Goal: Information Seeking & Learning: Check status

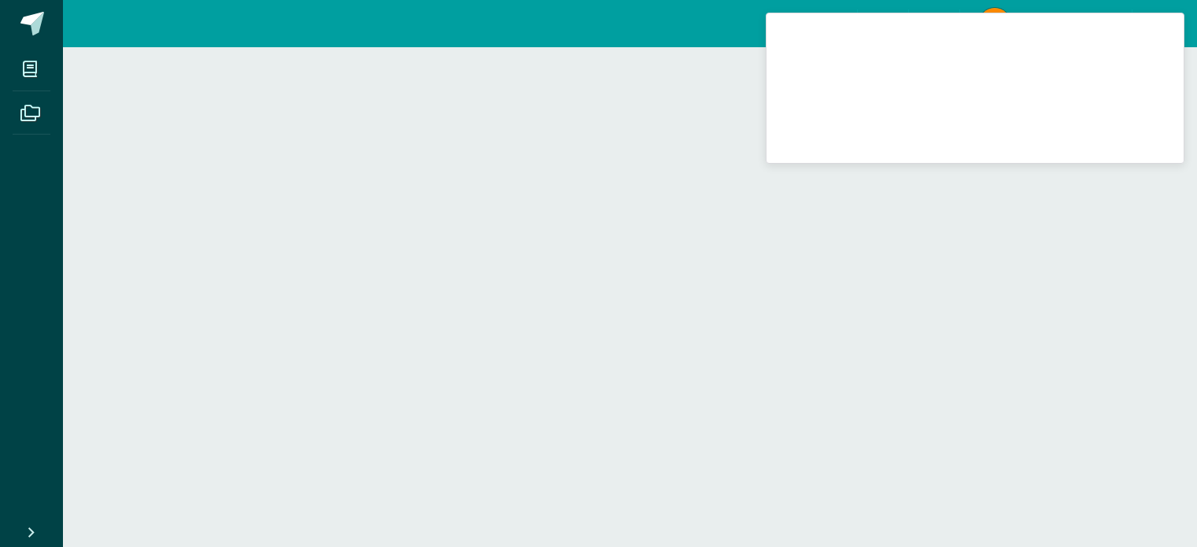
scroll to position [1197, 0]
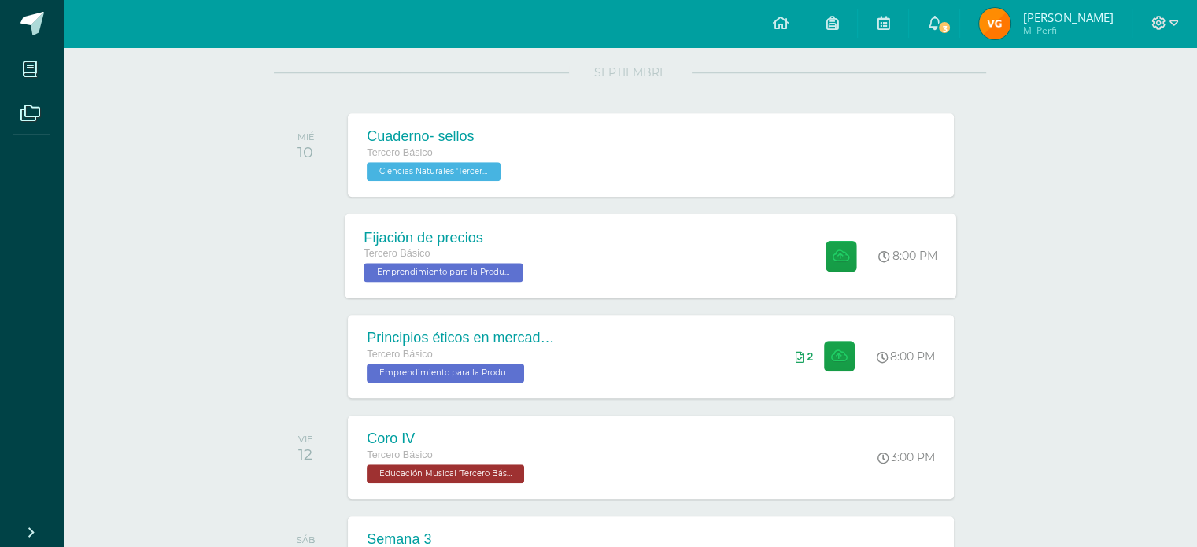
click at [794, 231] on div "Fijación de precios Tercero Básico Emprendimiento para la Productividad 'Tercer…" at bounding box center [652, 255] width 612 height 84
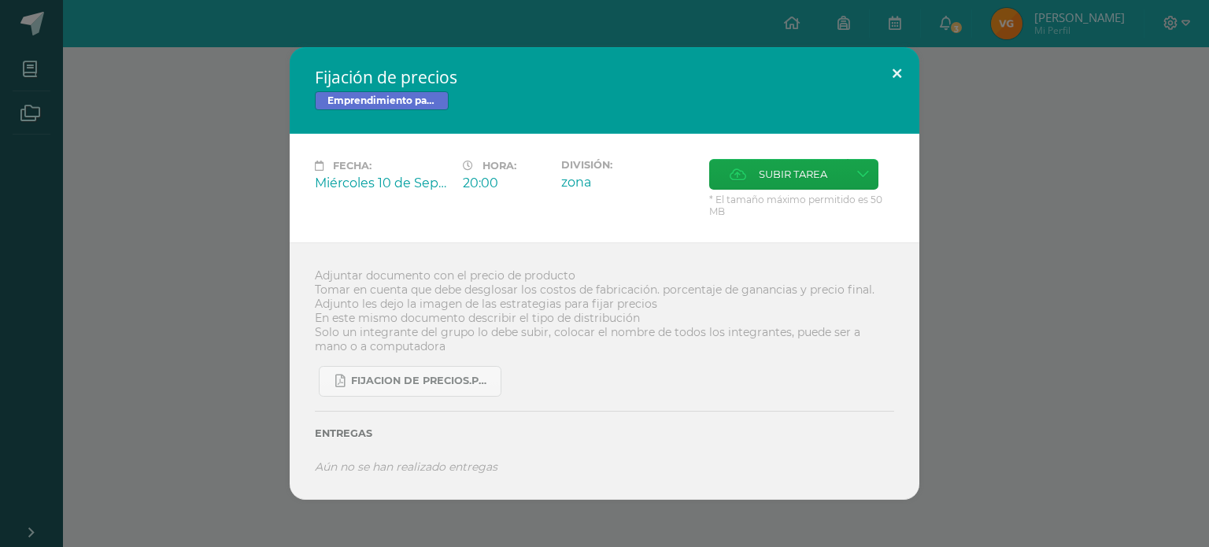
click at [901, 89] on button at bounding box center [897, 74] width 45 height 54
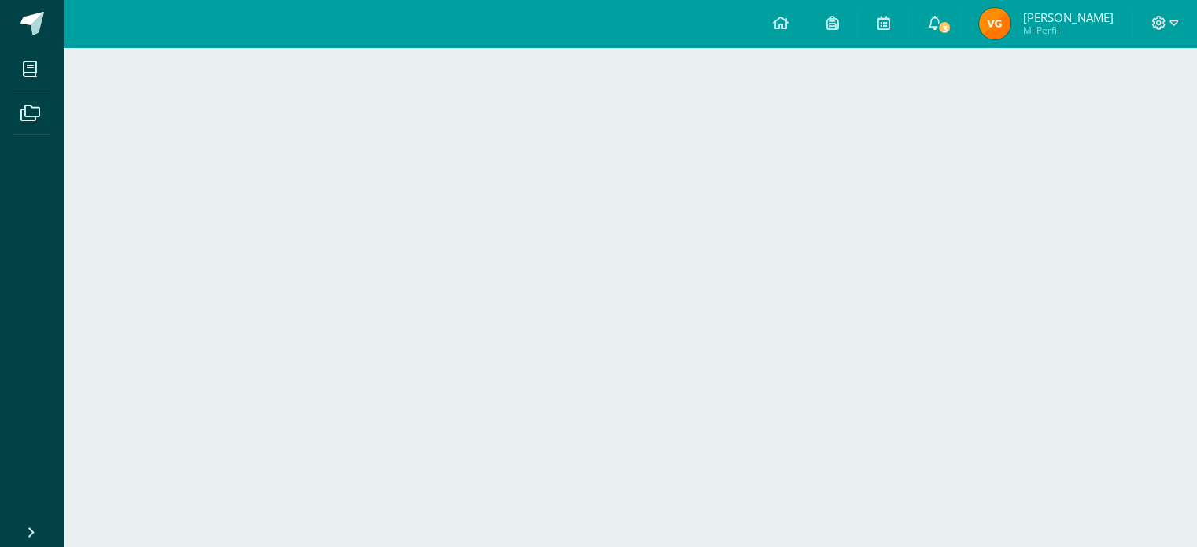
click at [1054, 359] on div "Mis cursos Archivos Cerrar panel IMPACT Tercero Básico "A" Artes Visuales Terce…" at bounding box center [630, 297] width 1135 height 500
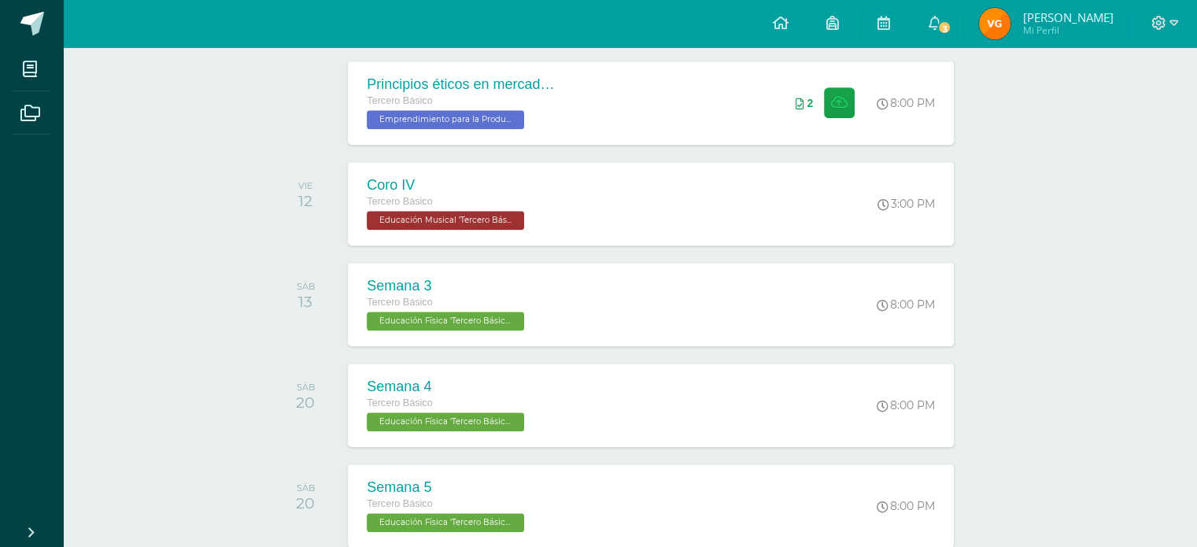
scroll to position [1449, 0]
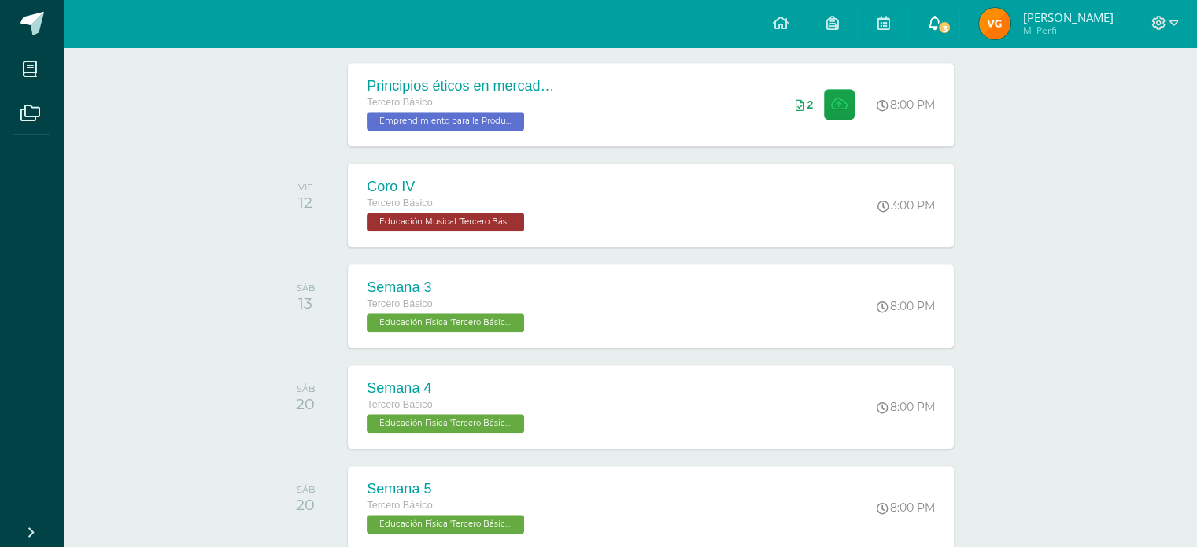
click at [938, 25] on span "3" at bounding box center [945, 27] width 14 height 14
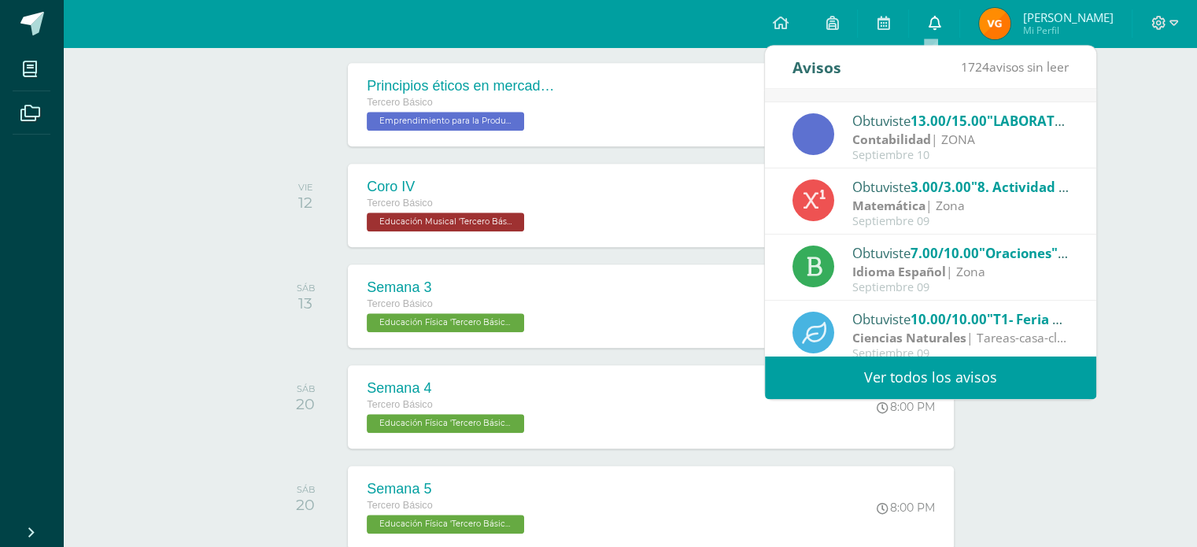
scroll to position [58, 0]
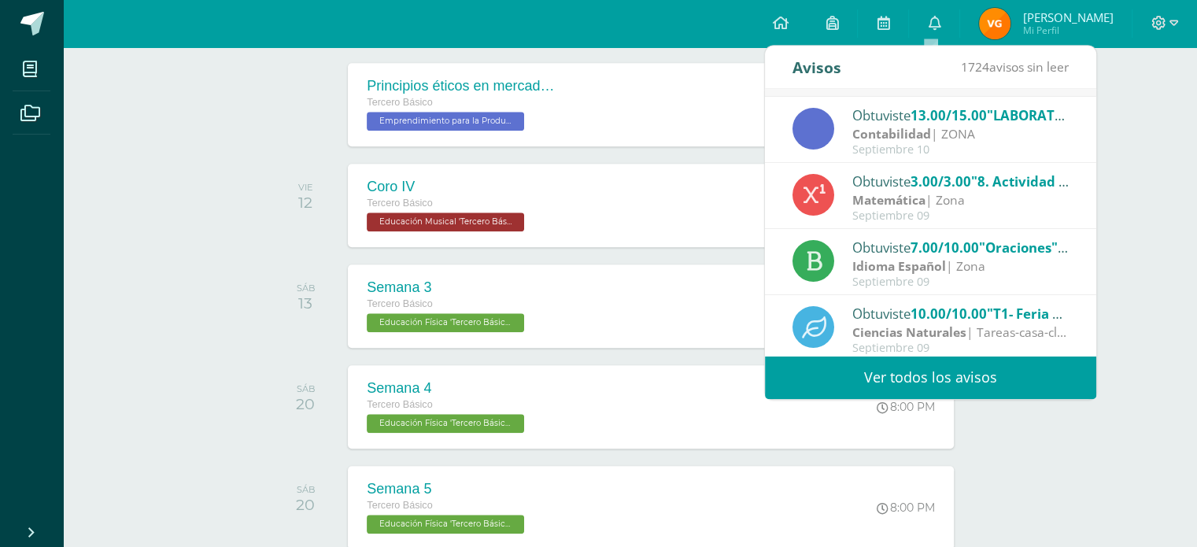
click at [1156, 218] on div "Actividades recientes y próximas Tablero Pendientes de entrega Entregadas todas…" at bounding box center [630, 301] width 1135 height 1407
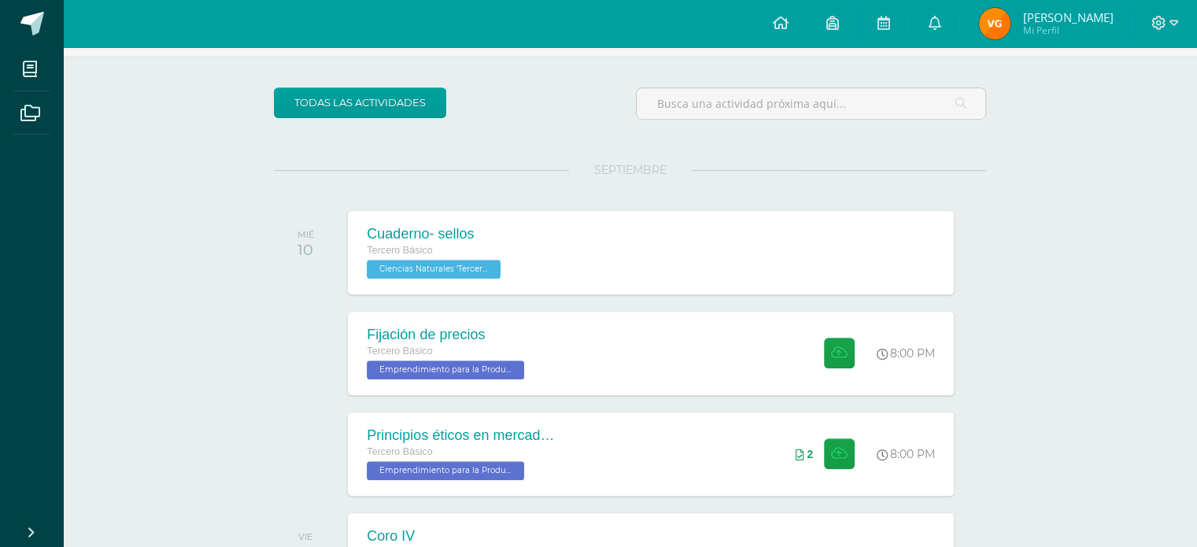
scroll to position [1108, 0]
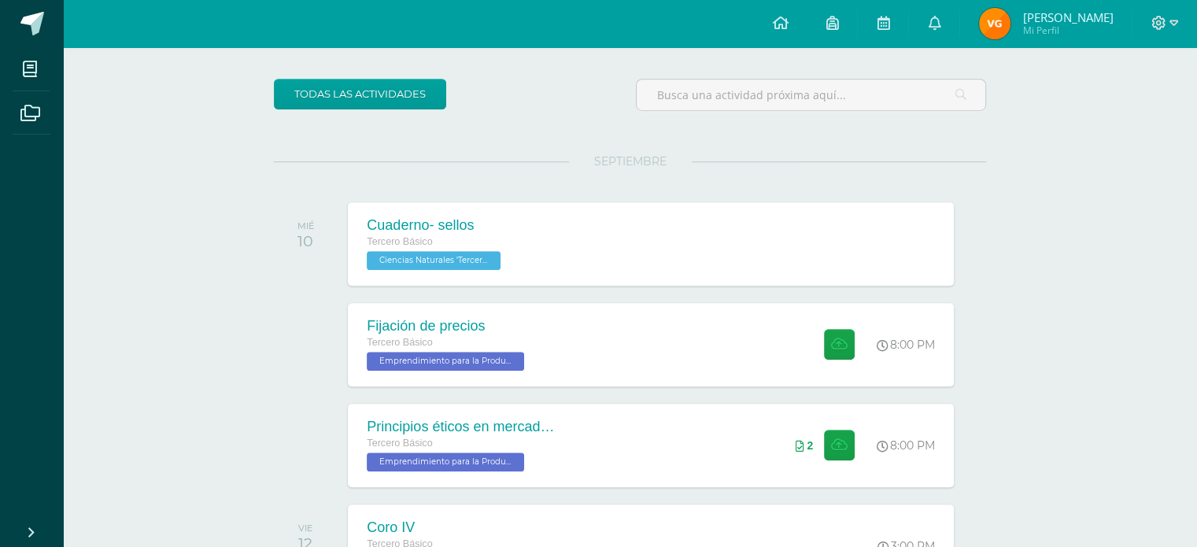
click at [979, 13] on img at bounding box center [994, 23] width 31 height 31
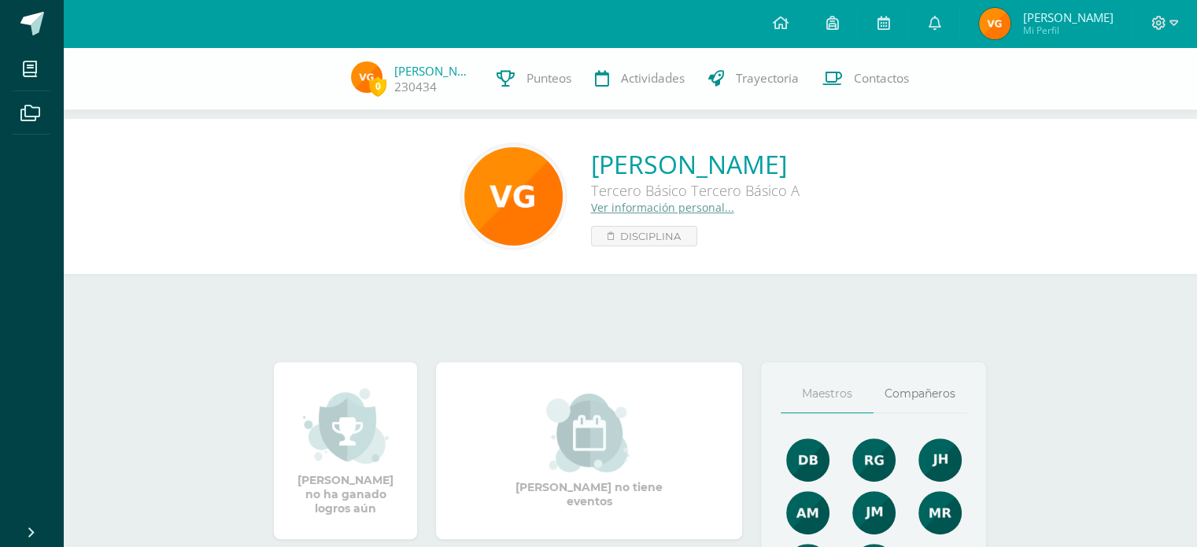
scroll to position [427, 0]
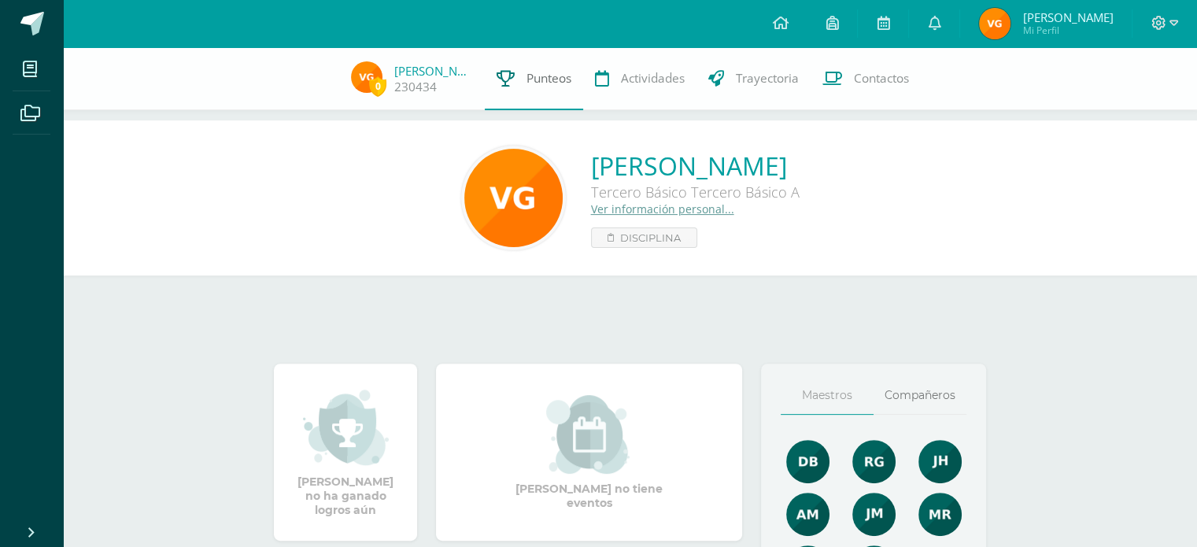
click at [539, 84] on span "Punteos" at bounding box center [549, 78] width 45 height 17
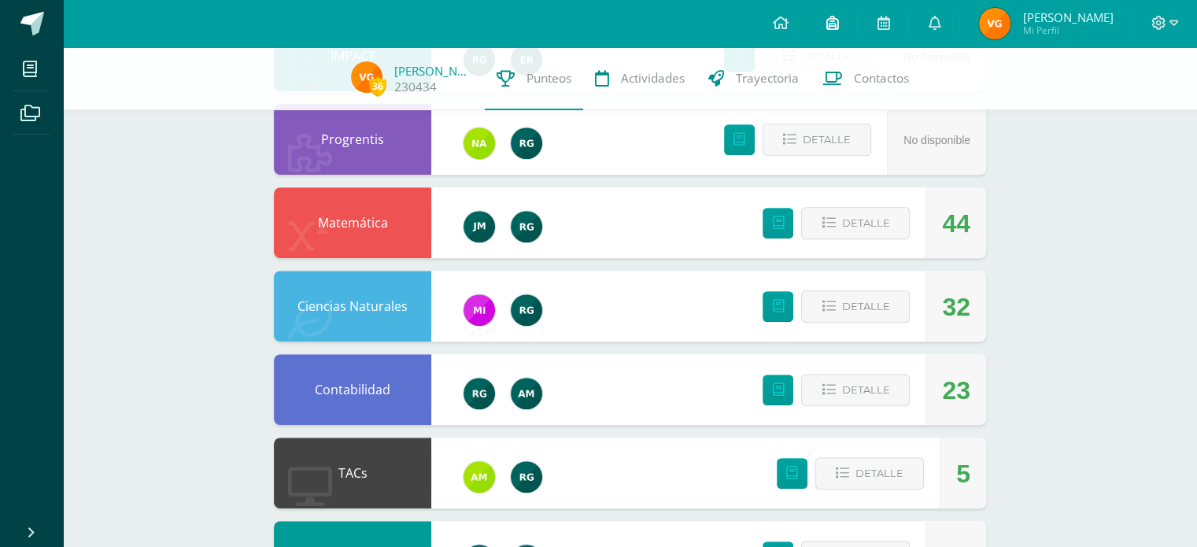
scroll to position [724, 0]
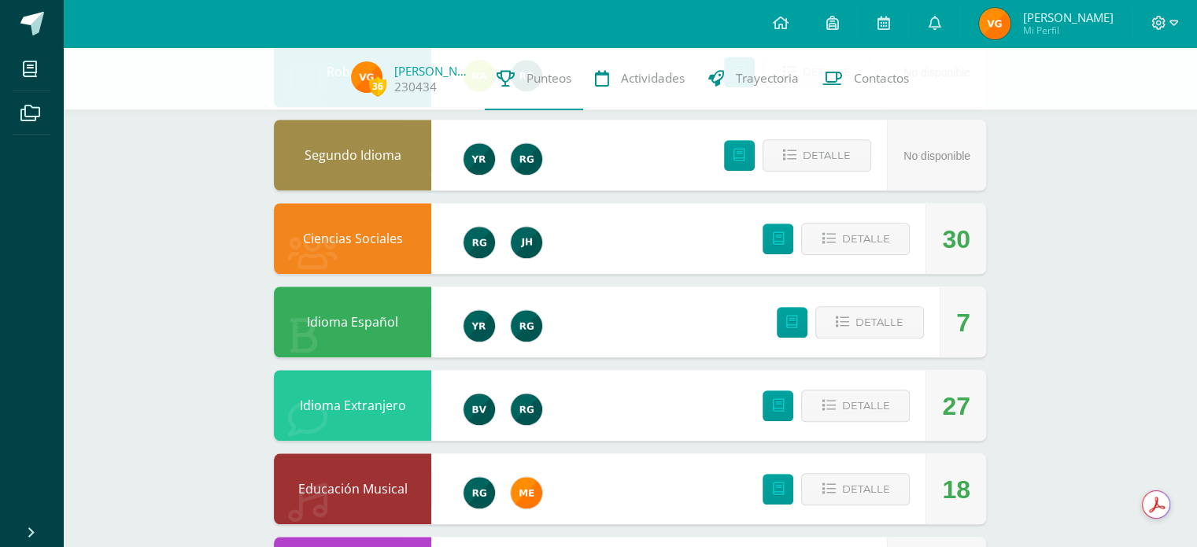
scroll to position [1297, 0]
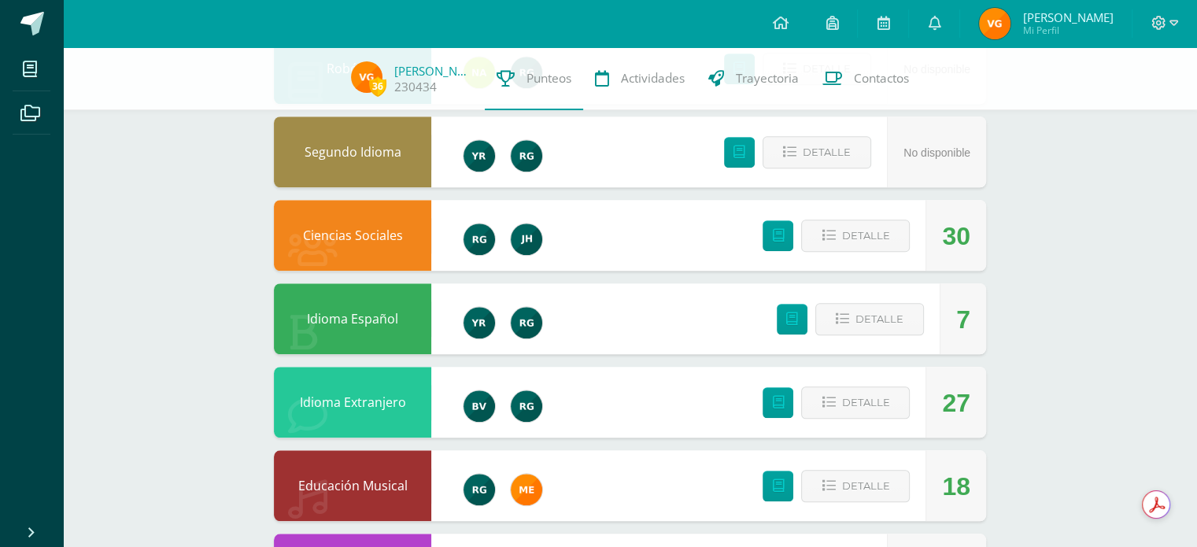
click at [1091, 397] on div "36 Vicente Guevara 230434 Punteos Actividades Trayectoria Contactos Pendiente P…" at bounding box center [630, 26] width 1135 height 1553
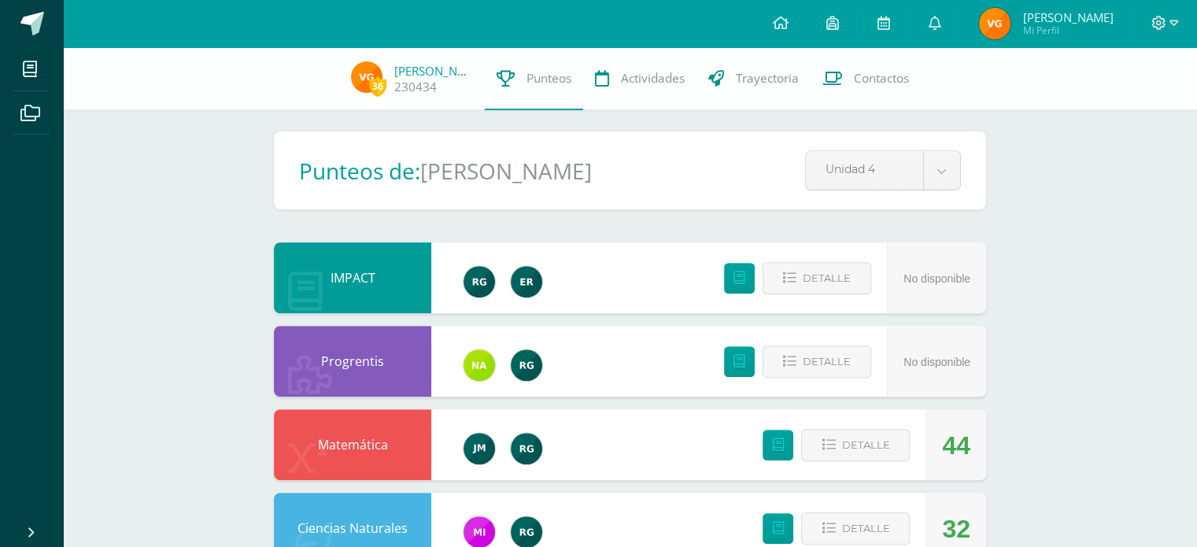
scroll to position [502, 0]
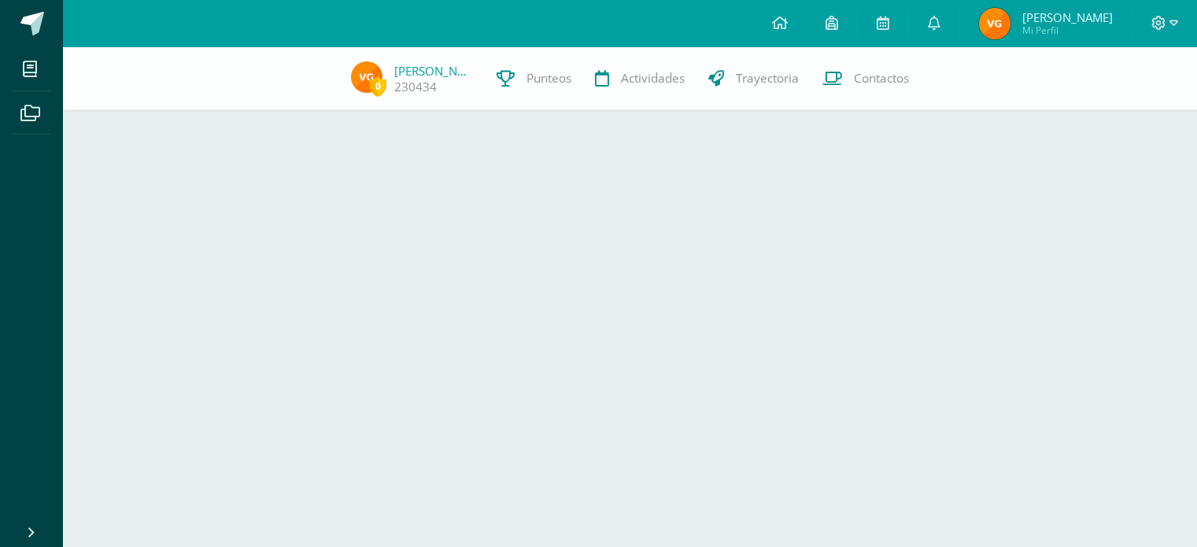
scroll to position [427, 0]
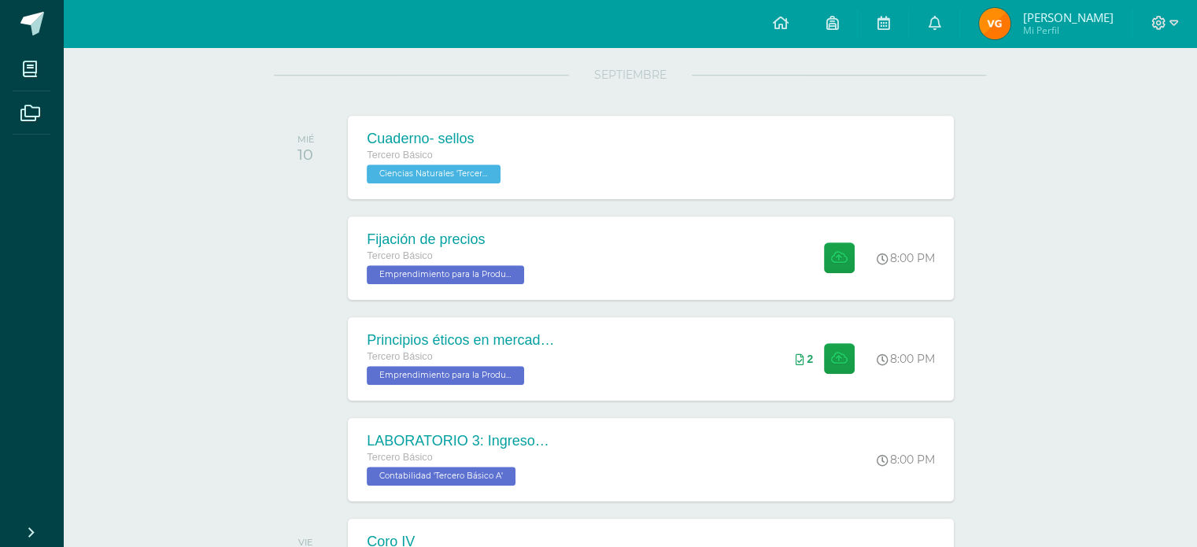
scroll to position [1195, 0]
click at [761, 151] on div "Cuaderno- sellos Tercero Básico Ciencias Naturales 'Tercero Básico A' Cuaderno-…" at bounding box center [652, 156] width 612 height 84
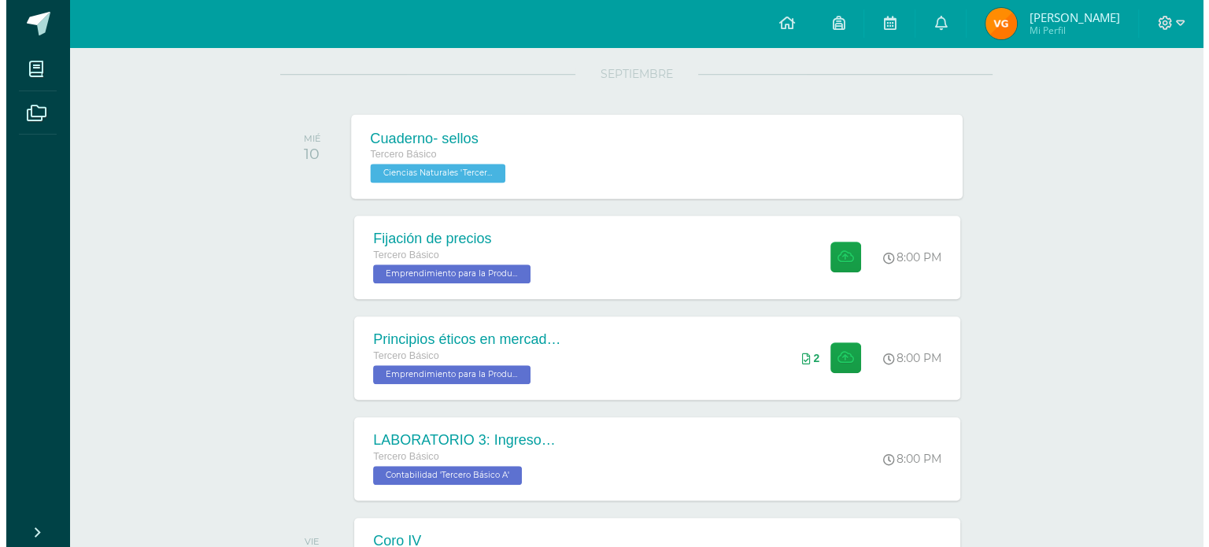
scroll to position [0, 0]
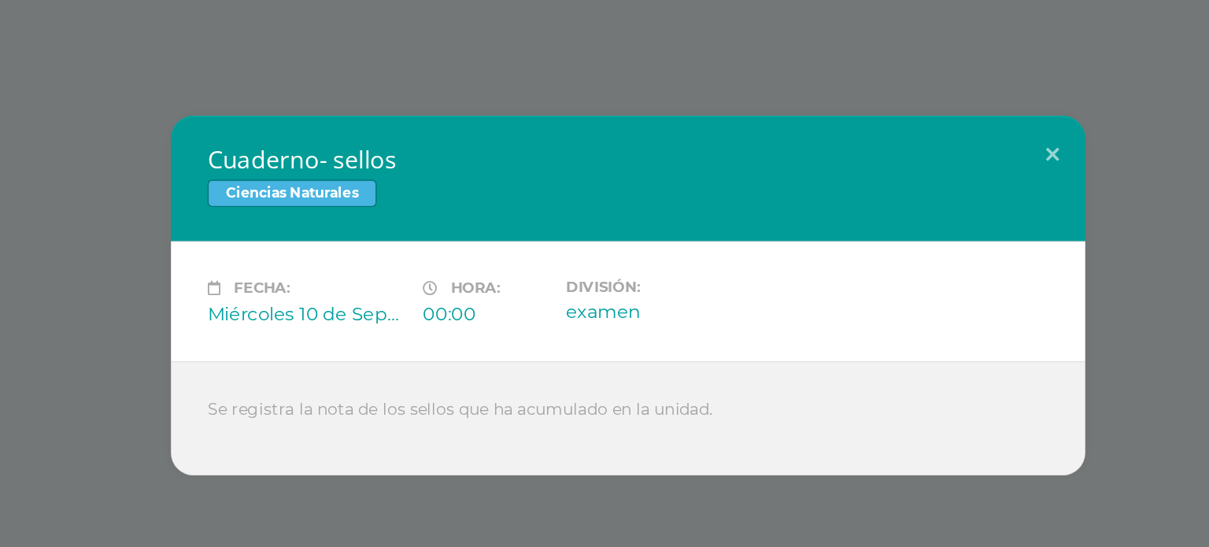
click at [866, 104] on div "Cuaderno- sellos Ciencias Naturales Fecha: [DATE] Hora: 00:00 División:" at bounding box center [604, 273] width 1209 height 547
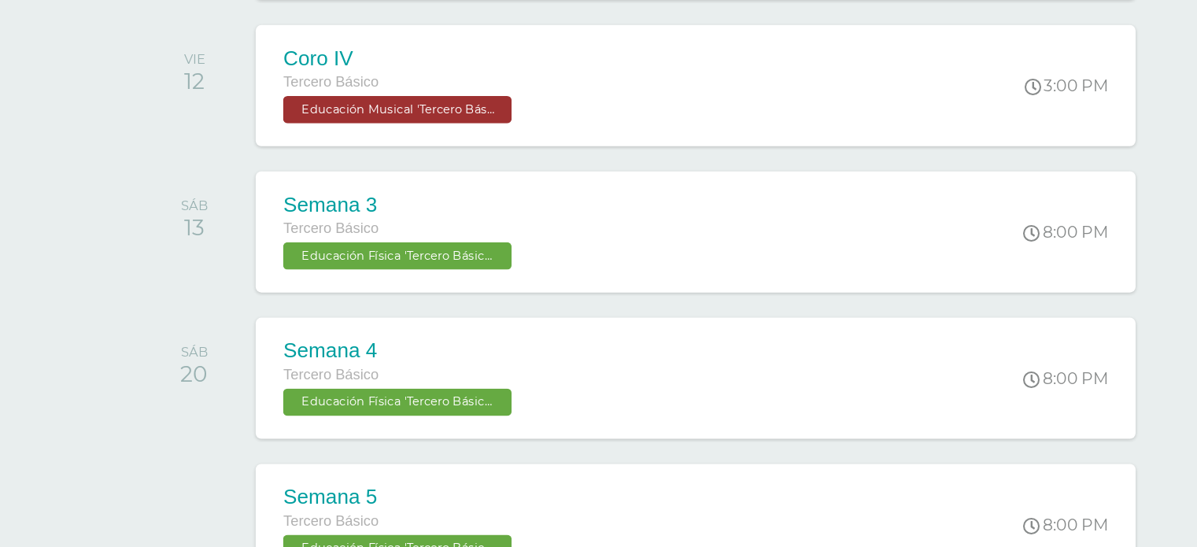
scroll to position [1518, 0]
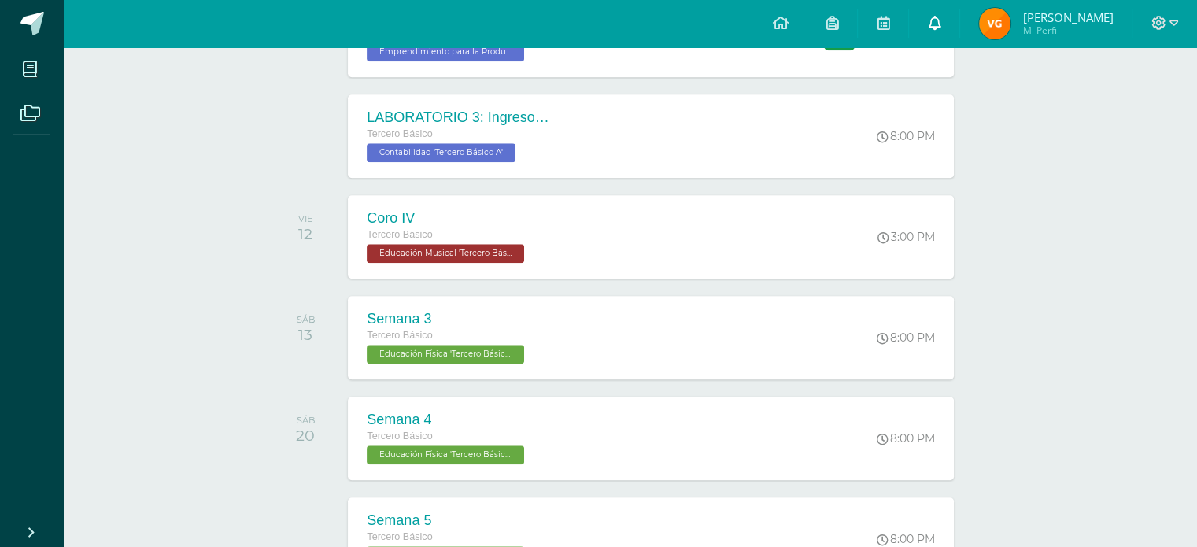
click at [928, 30] on span at bounding box center [934, 24] width 13 height 16
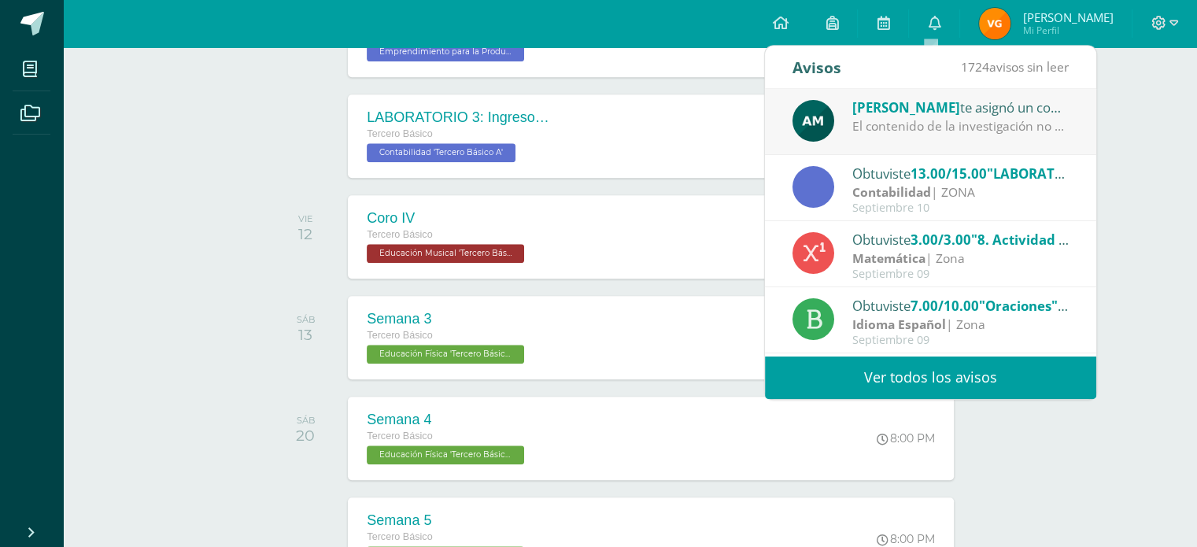
click at [992, 115] on div "[PERSON_NAME] te asignó un comentario en 'LABORATORIO 2: Informe digital.' para…" at bounding box center [961, 107] width 217 height 20
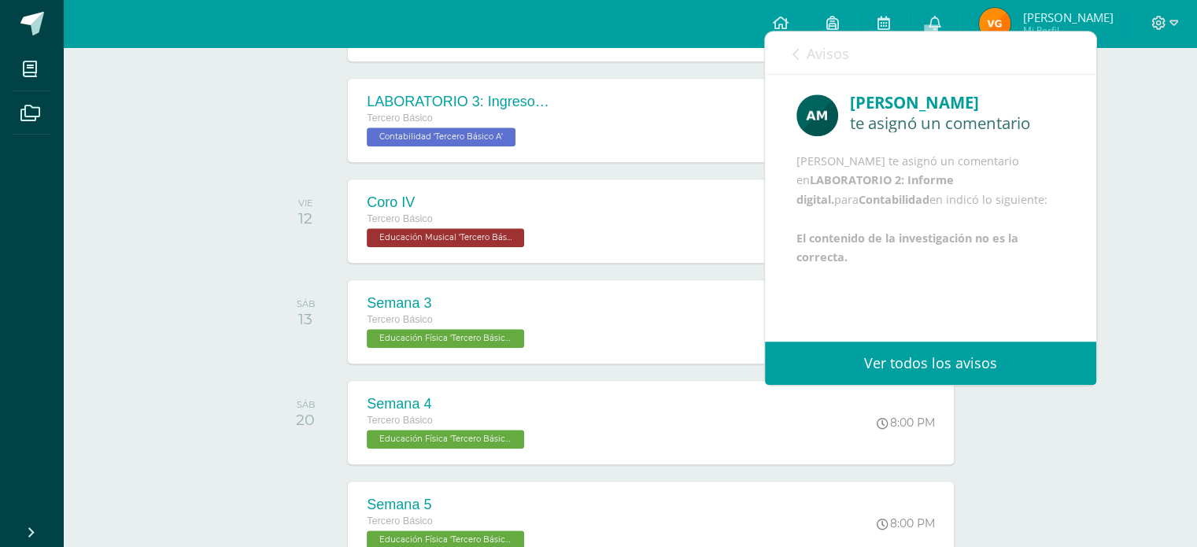
scroll to position [1571, 0]
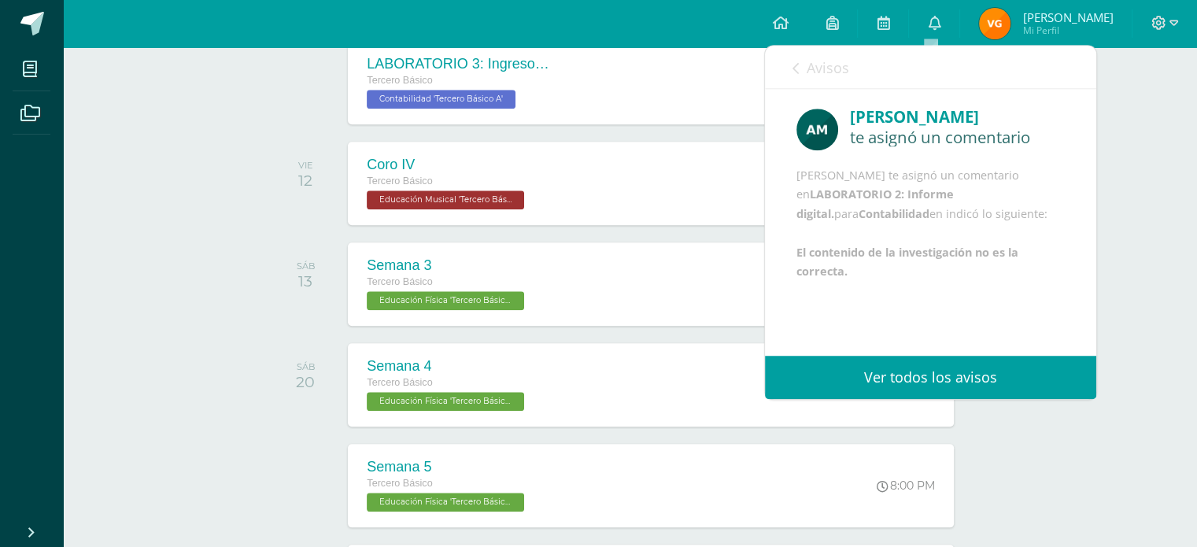
click at [1120, 69] on div "Actividades recientes y próximas Tablero Pendientes de entrega Entregadas todas…" at bounding box center [630, 230] width 1135 height 1508
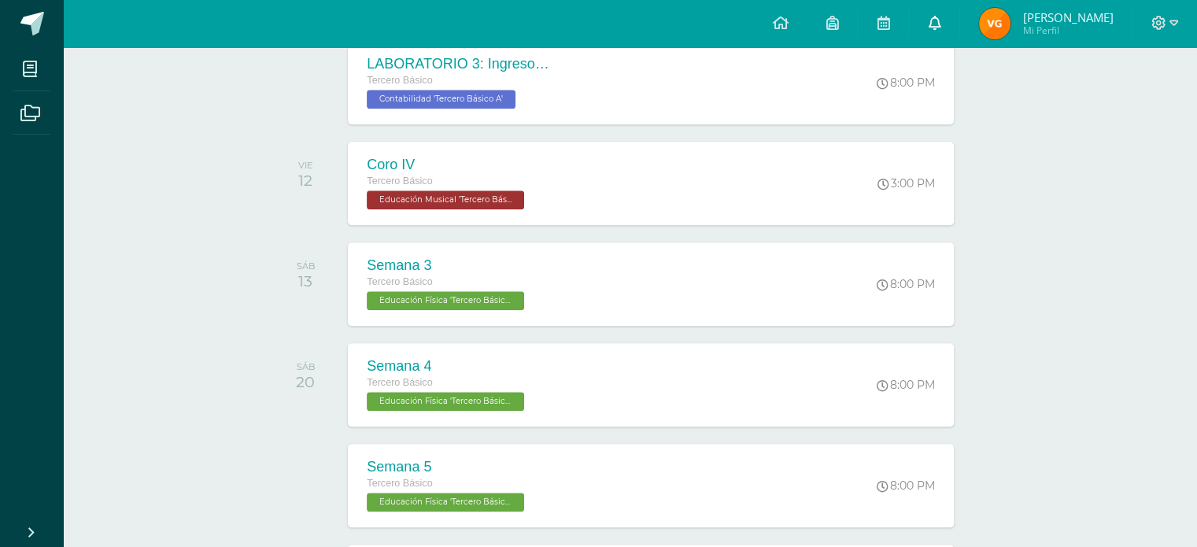
click at [920, 14] on link at bounding box center [934, 23] width 50 height 47
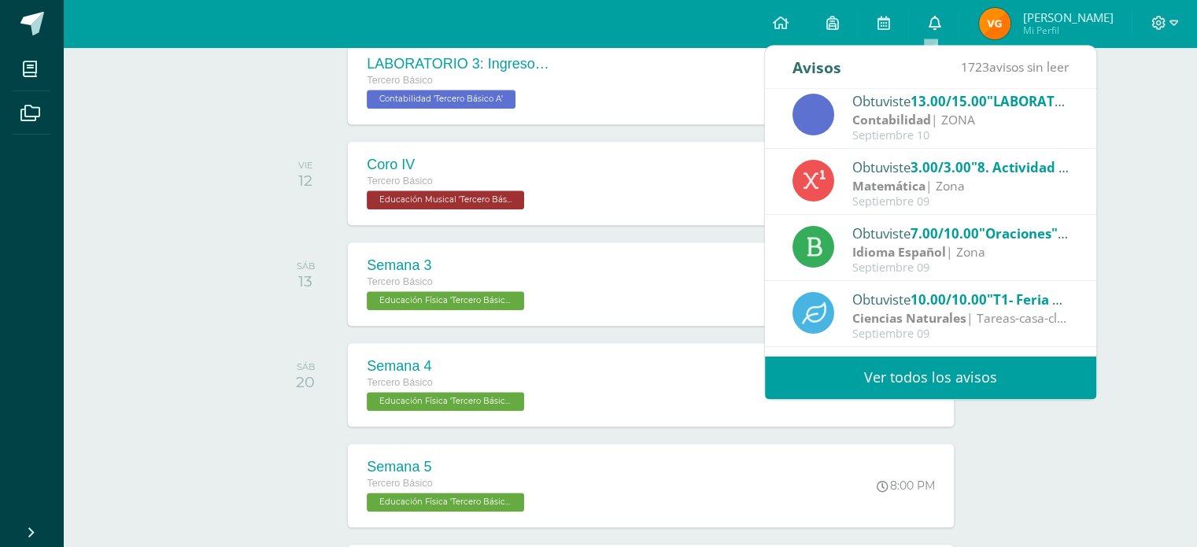
scroll to position [76, 0]
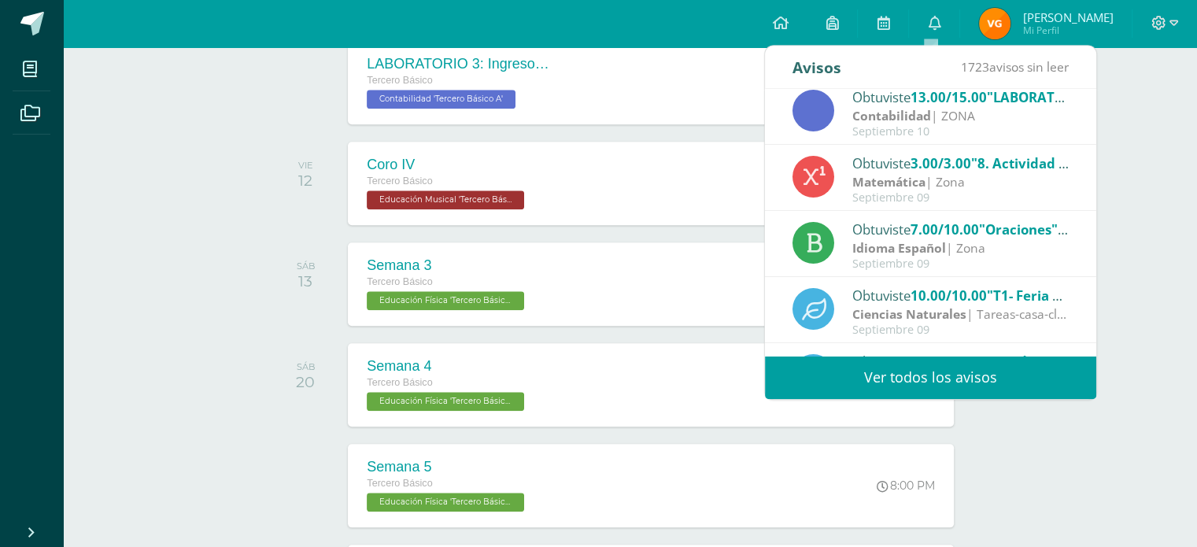
click at [1080, 453] on div "Actividades recientes y próximas Tablero Pendientes de entrega Entregadas todas…" at bounding box center [630, 230] width 1135 height 1508
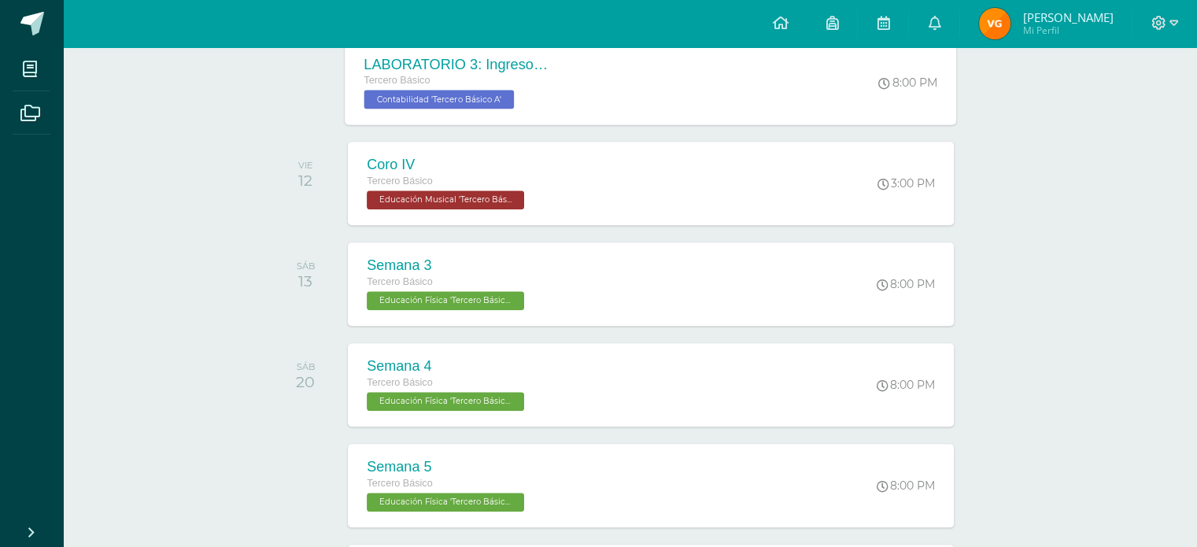
click at [816, 60] on div "LABORATORIO 3: Ingresos y deducciones laborales. Tercero Básico Contabilidad 'T…" at bounding box center [652, 82] width 612 height 84
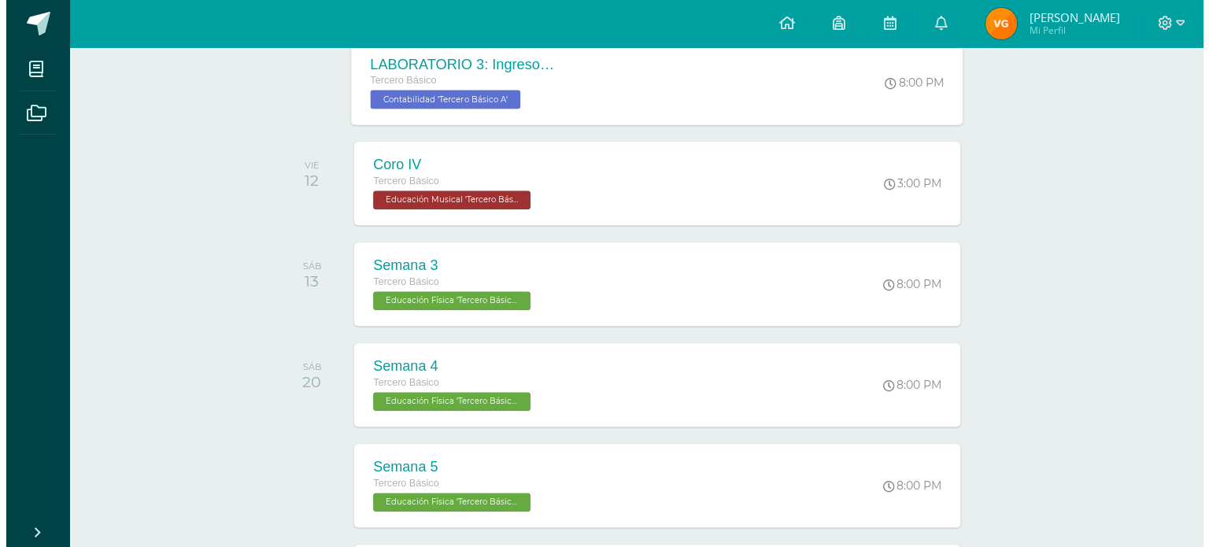
scroll to position [0, 0]
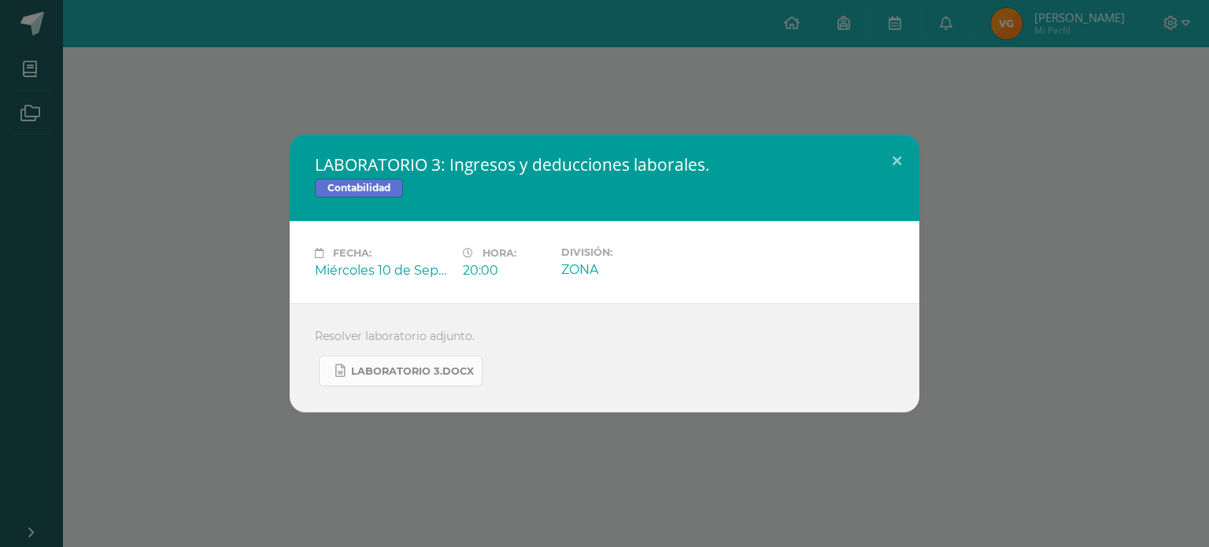
click at [440, 372] on span "LABORATORIO 3.docx" at bounding box center [412, 371] width 123 height 13
